Goal: Information Seeking & Learning: Learn about a topic

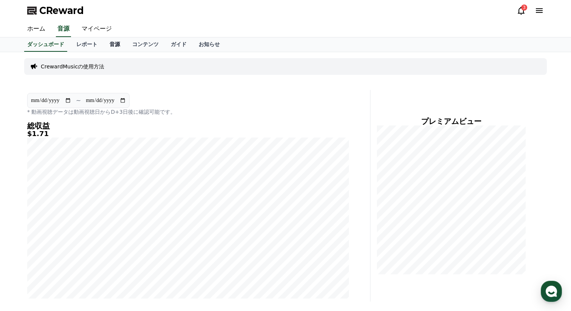
click at [115, 41] on link "音源" at bounding box center [115, 44] width 23 height 14
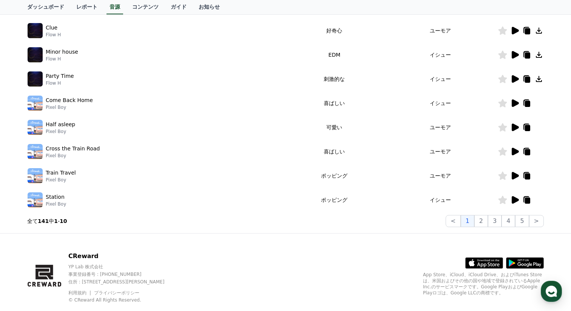
scroll to position [201, 0]
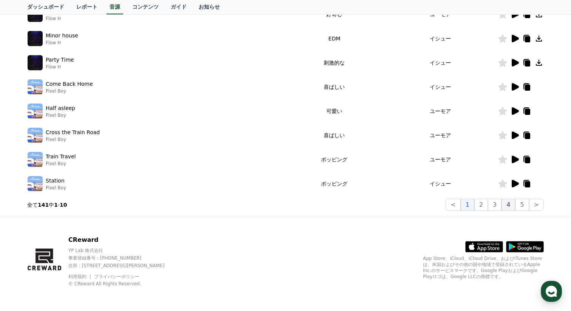
click at [509, 202] on button "4" at bounding box center [509, 205] width 14 height 12
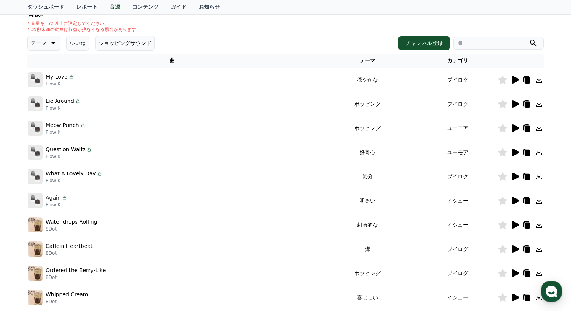
scroll to position [76, 0]
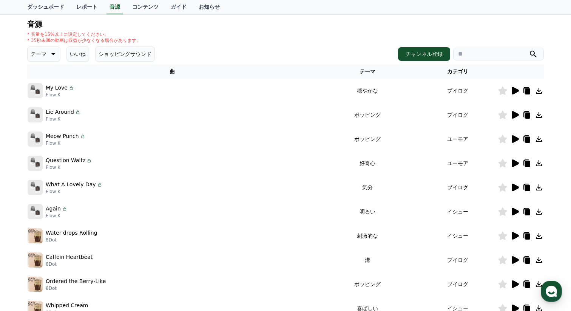
click at [511, 164] on icon at bounding box center [515, 163] width 9 height 9
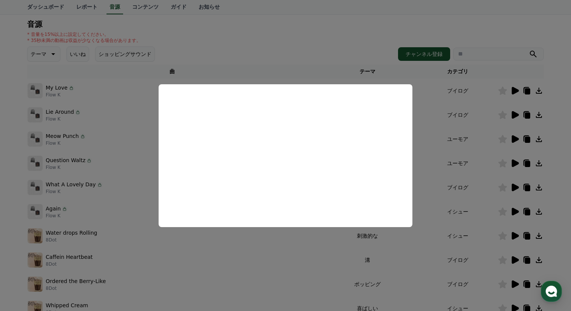
click at [472, 139] on button "close modal" at bounding box center [285, 155] width 571 height 311
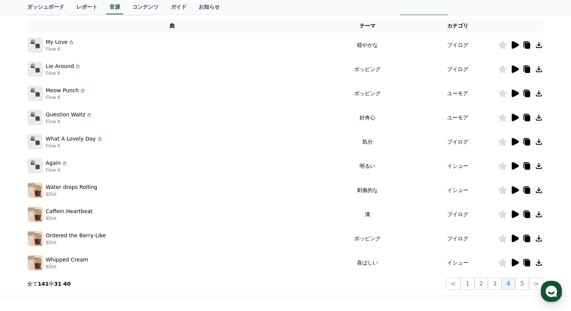
scroll to position [201, 0]
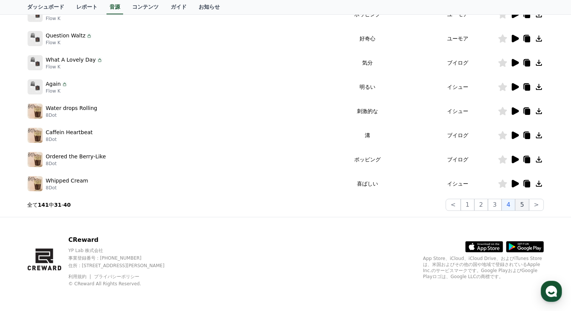
click at [525, 205] on button "5" at bounding box center [523, 205] width 14 height 12
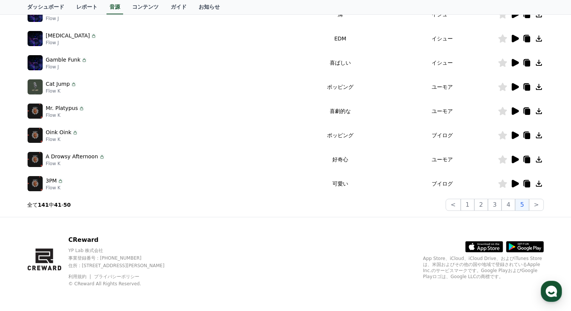
click at [515, 158] on icon at bounding box center [515, 160] width 7 height 8
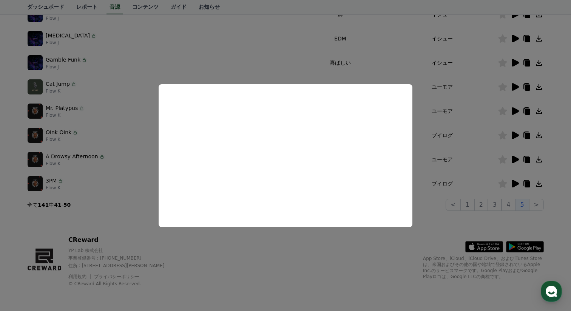
click at [121, 158] on button "close modal" at bounding box center [285, 155] width 571 height 311
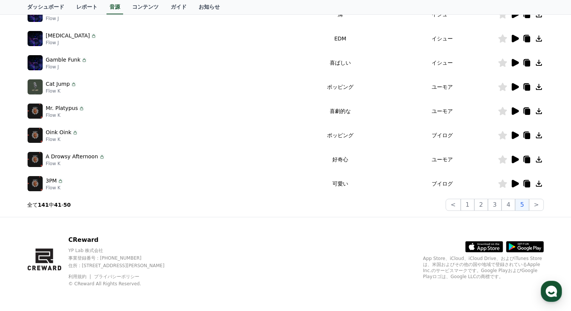
click at [513, 184] on icon at bounding box center [515, 184] width 7 height 8
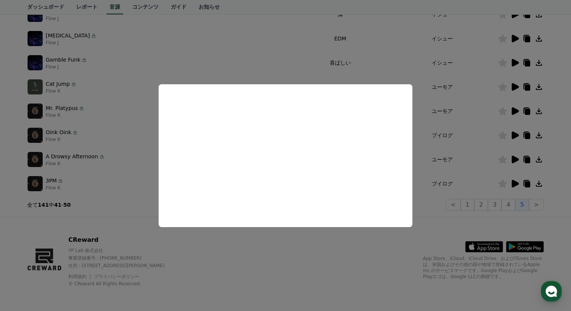
click at [277, 70] on button "close modal" at bounding box center [285, 155] width 571 height 311
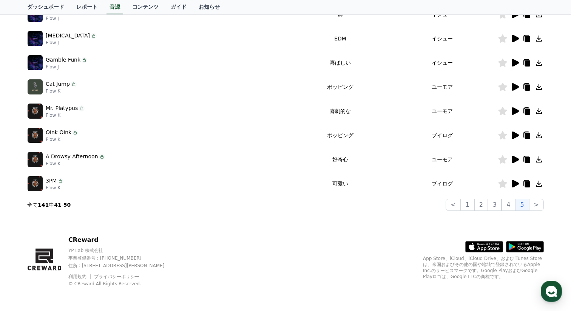
click at [512, 136] on icon at bounding box center [515, 136] width 7 height 8
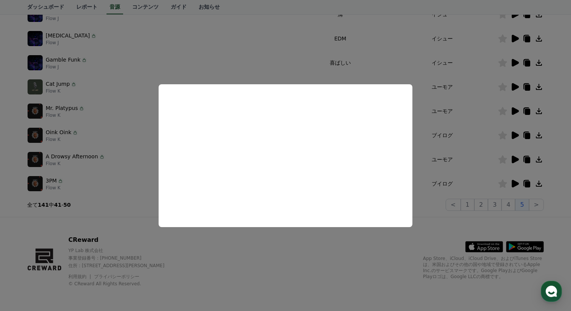
click at [277, 79] on button "close modal" at bounding box center [285, 155] width 571 height 311
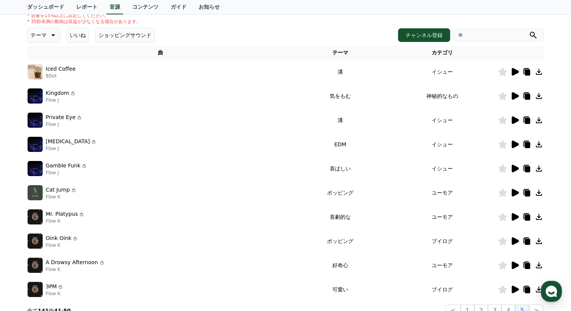
scroll to position [89, 0]
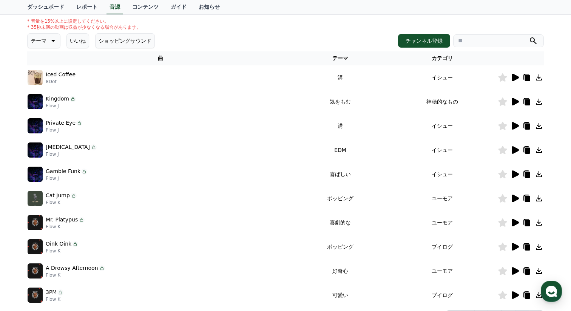
click at [516, 151] on icon at bounding box center [515, 150] width 7 height 8
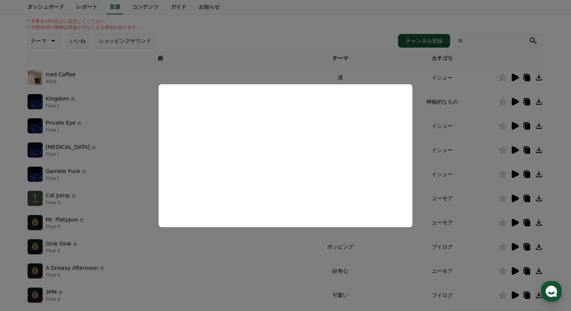
click at [450, 92] on button "close modal" at bounding box center [285, 155] width 571 height 311
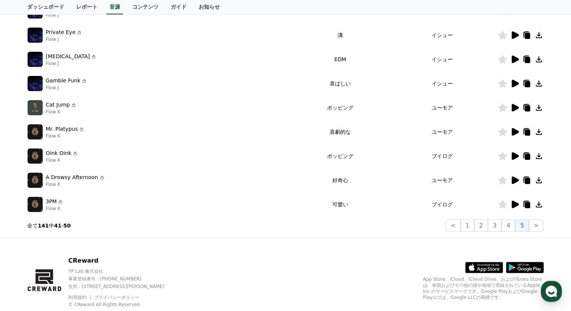
scroll to position [180, 0]
click at [516, 108] on icon at bounding box center [515, 108] width 7 height 8
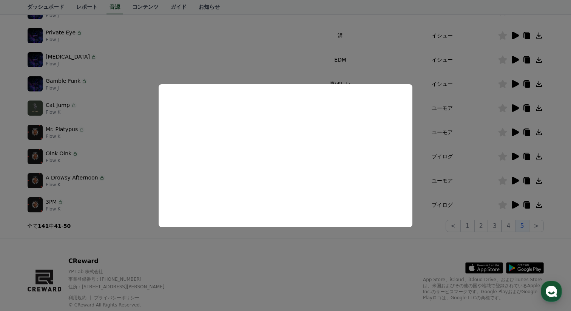
click at [444, 142] on button "close modal" at bounding box center [285, 155] width 571 height 311
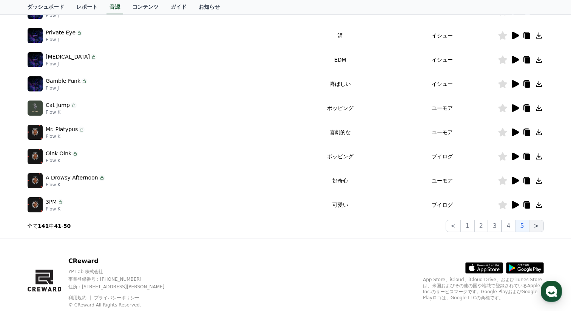
click at [537, 227] on button ">" at bounding box center [536, 226] width 15 height 12
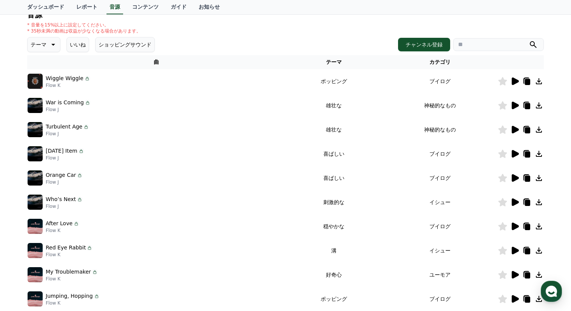
scroll to position [90, 0]
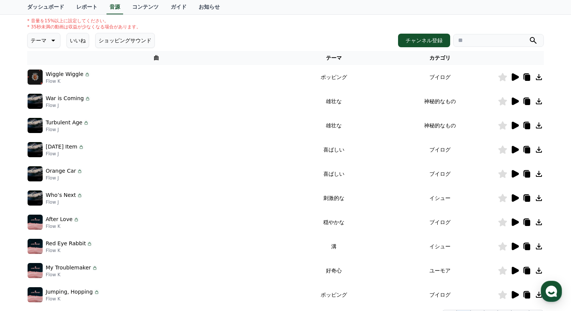
click at [512, 76] on icon at bounding box center [515, 77] width 9 height 9
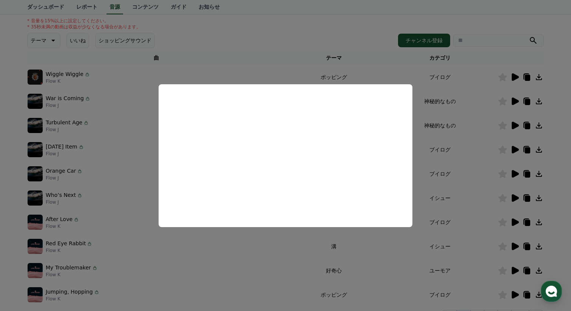
click at [136, 146] on button "close modal" at bounding box center [285, 155] width 571 height 311
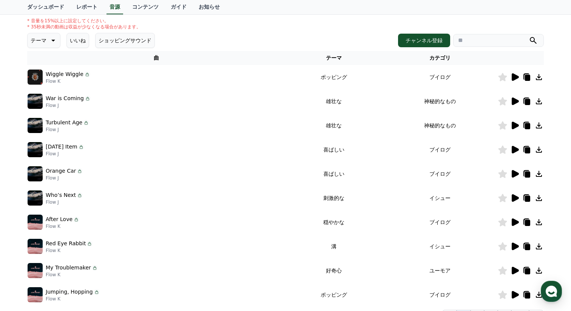
click at [539, 78] on icon at bounding box center [539, 77] width 6 height 6
click at [68, 74] on p "Wiggle Wiggle" at bounding box center [65, 74] width 38 height 8
click at [528, 77] on icon at bounding box center [527, 78] width 5 height 6
click at [528, 78] on icon at bounding box center [527, 78] width 5 height 6
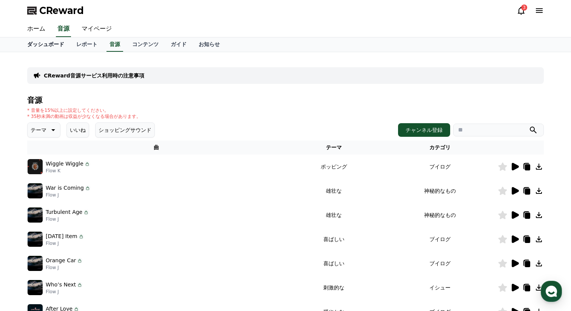
click at [43, 45] on link "ダッシュボード" at bounding box center [45, 44] width 49 height 14
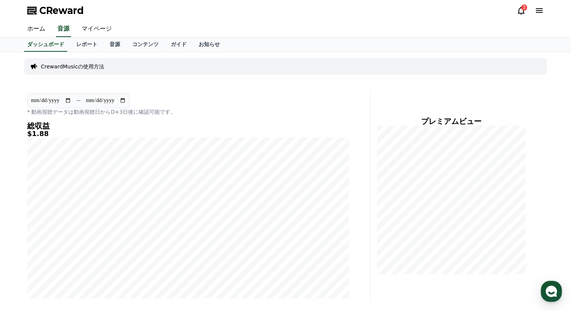
scroll to position [109, 0]
